Goal: Information Seeking & Learning: Learn about a topic

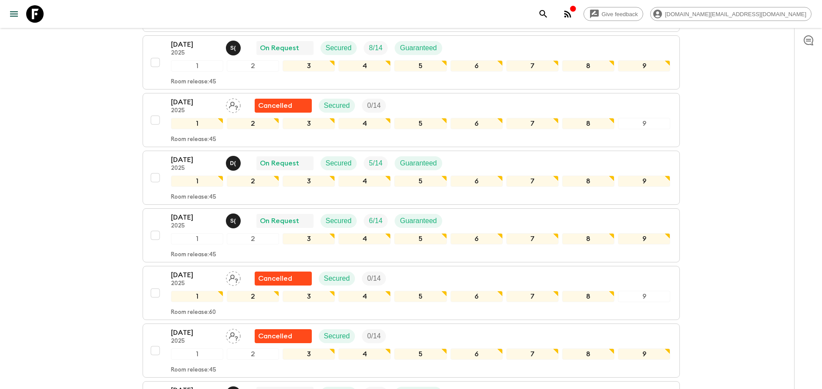
scroll to position [589, 0]
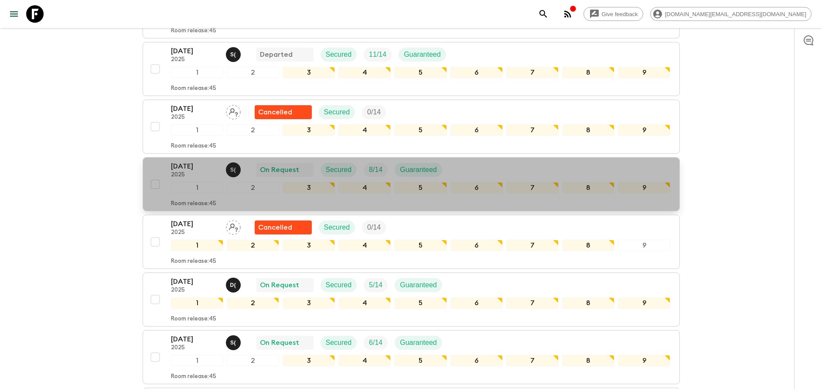
click at [186, 160] on button "[DATE] 2025 S ( On Request Secured 8 / 14 Guaranteed 1 2 3 4 5 6 7 8 9 Room rel…" at bounding box center [412, 184] width 538 height 54
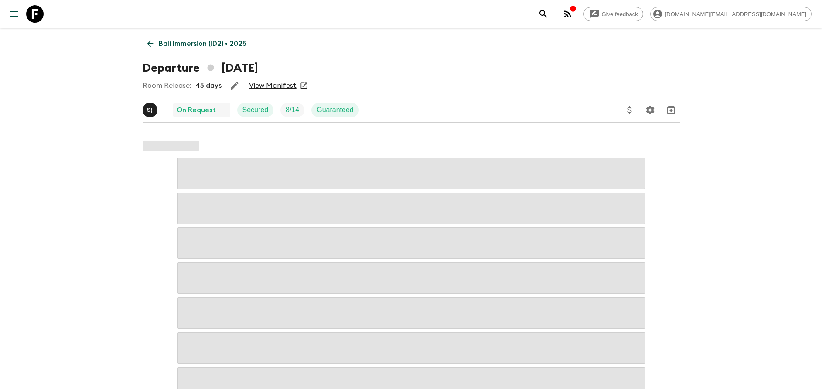
click at [267, 88] on link "View Manifest" at bounding box center [273, 85] width 48 height 9
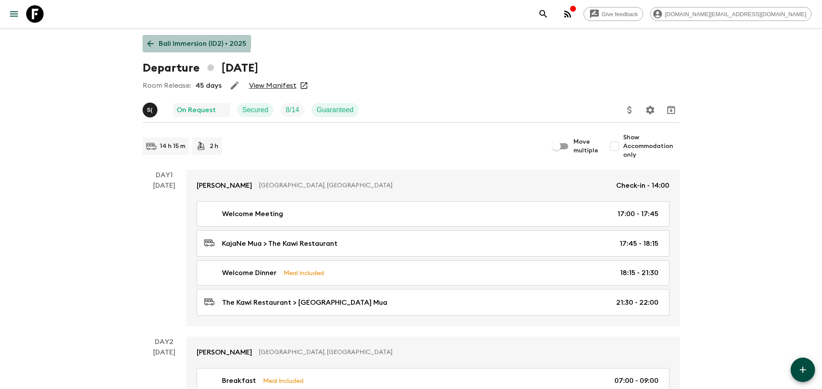
click at [174, 42] on p "Bali Immersion (ID2) • 2025" at bounding box center [203, 43] width 88 height 10
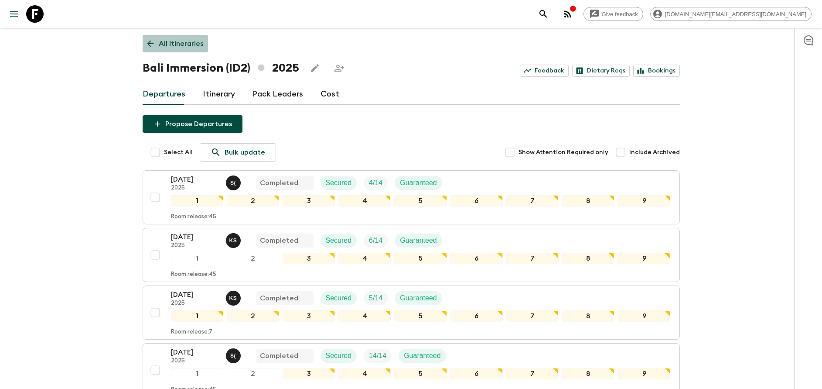
click at [171, 50] on link "All itineraries" at bounding box center [175, 43] width 65 height 17
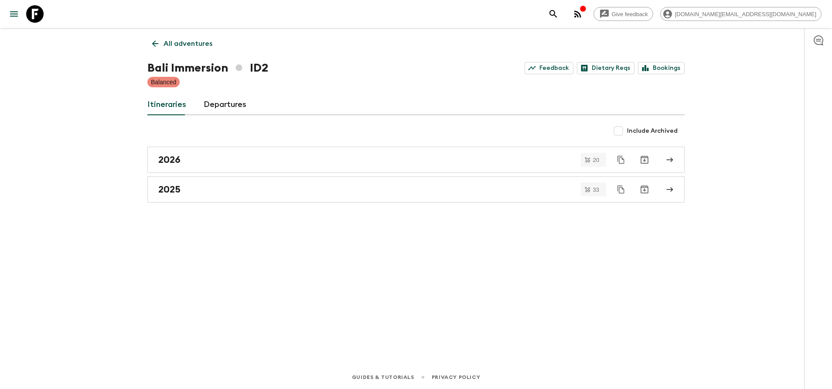
click at [174, 47] on p "All adventures" at bounding box center [188, 43] width 49 height 10
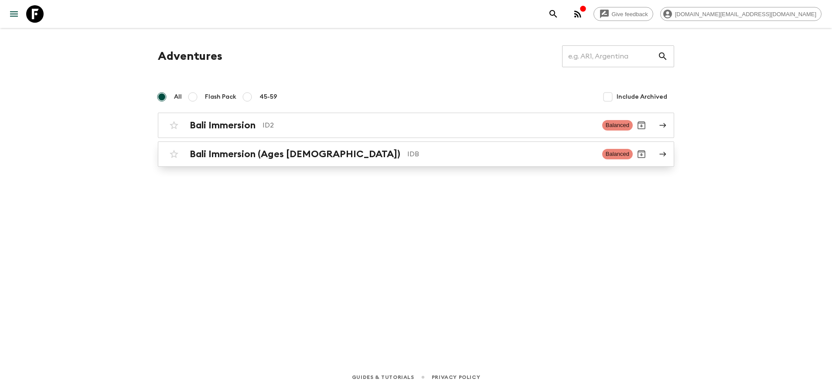
click at [248, 151] on h2 "Bali Immersion (Ages [DEMOGRAPHIC_DATA])" at bounding box center [295, 153] width 211 height 11
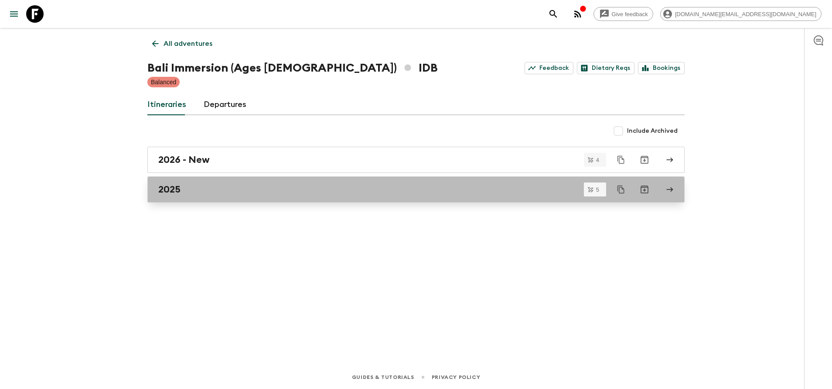
click at [267, 189] on div "2025" at bounding box center [407, 189] width 499 height 11
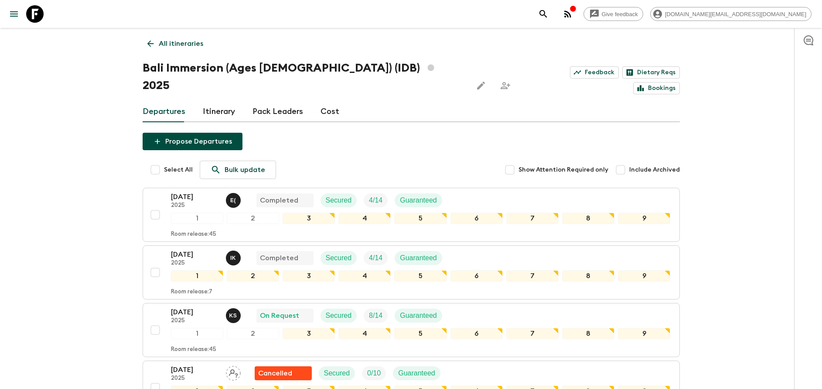
click at [175, 46] on p "All itineraries" at bounding box center [181, 43] width 45 height 10
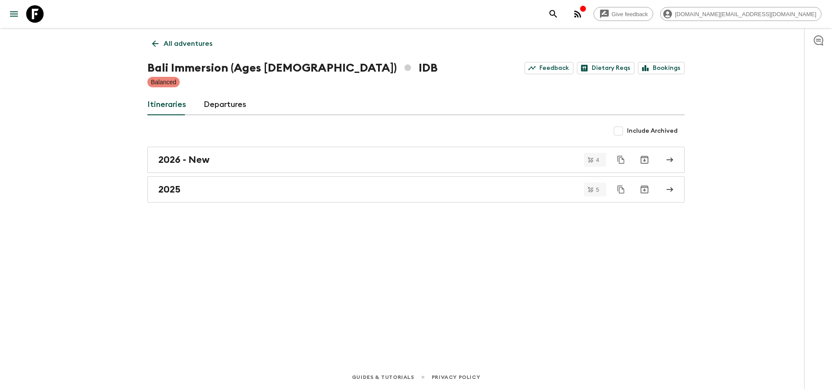
click at [175, 46] on p "All adventures" at bounding box center [188, 43] width 49 height 10
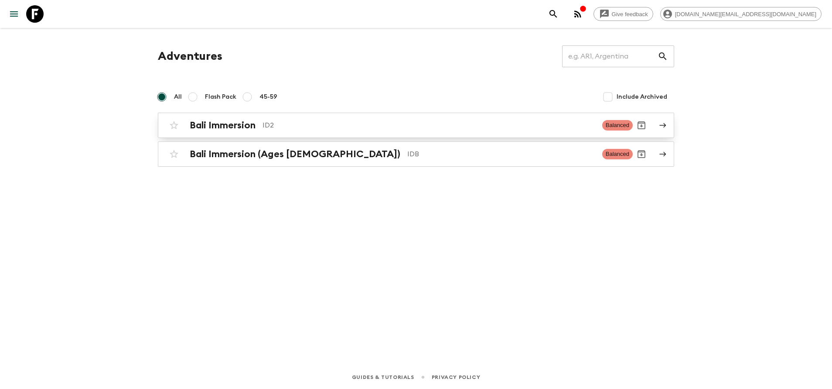
click at [198, 122] on h2 "Bali Immersion" at bounding box center [223, 125] width 66 height 11
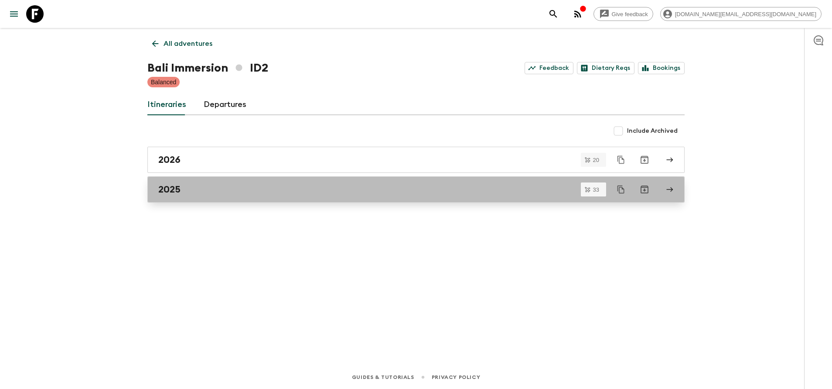
click at [198, 185] on div "2025" at bounding box center [407, 189] width 499 height 11
